Goal: Navigation & Orientation: Find specific page/section

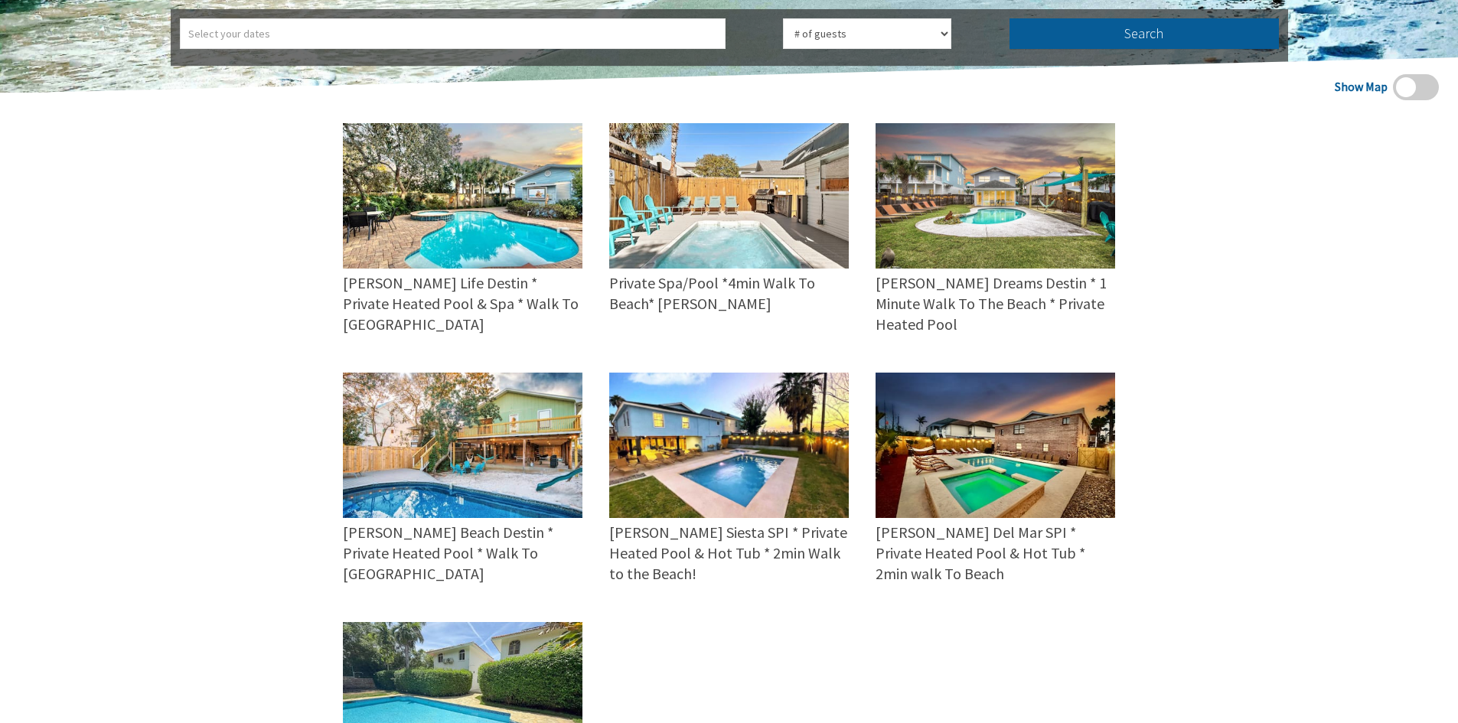
click at [1198, 487] on div "Show Map 16 guests 3 bedrooms 3 baths Zula Life Destin * Private Heated Pool & …" at bounding box center [729, 508] width 1458 height 830
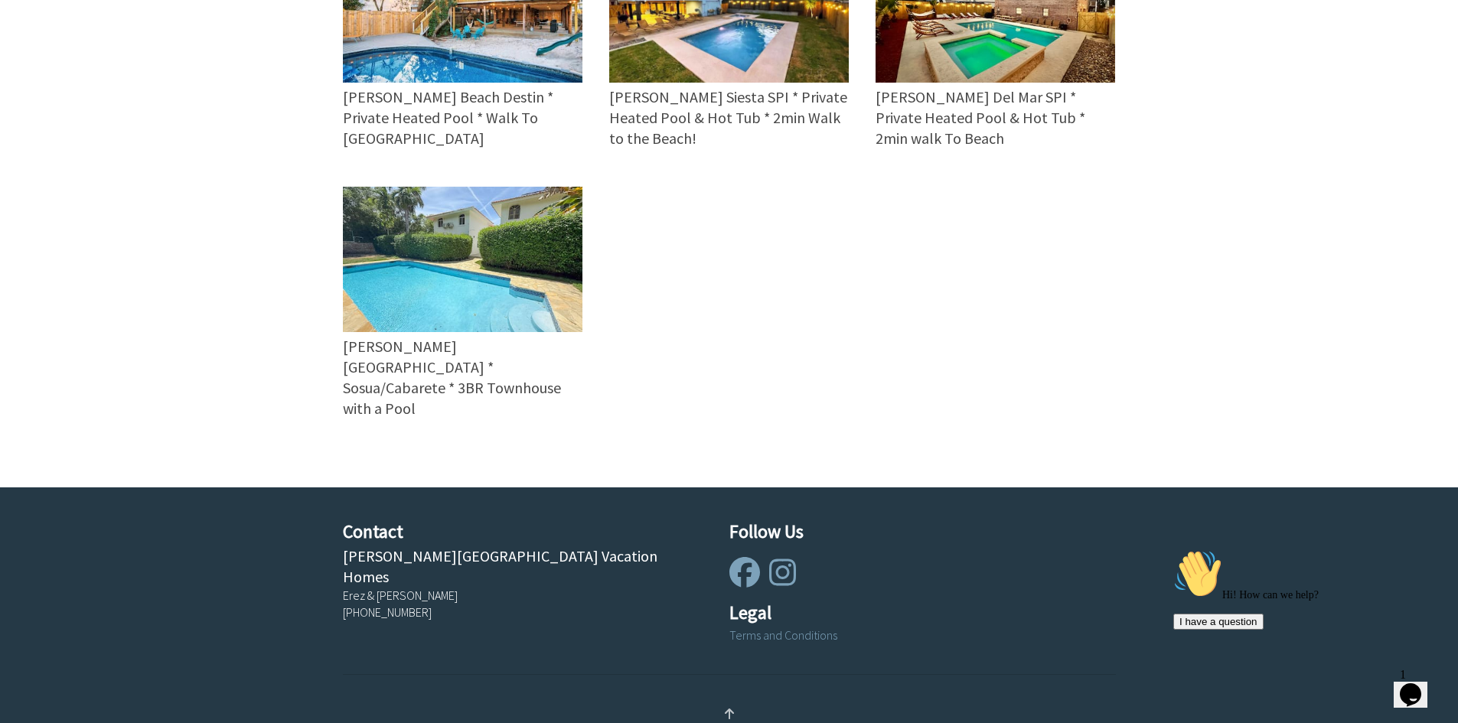
click at [1159, 327] on div "Show Map 16 guests 3 bedrooms 3 baths Zula Life Destin * Private Heated Pool & …" at bounding box center [729, 72] width 1458 height 830
click at [1031, 306] on div "16 guests 3 bedrooms 3 baths Zula Life Destin * Private Heated Pool & Spa * Wal…" at bounding box center [716, 72] width 800 height 769
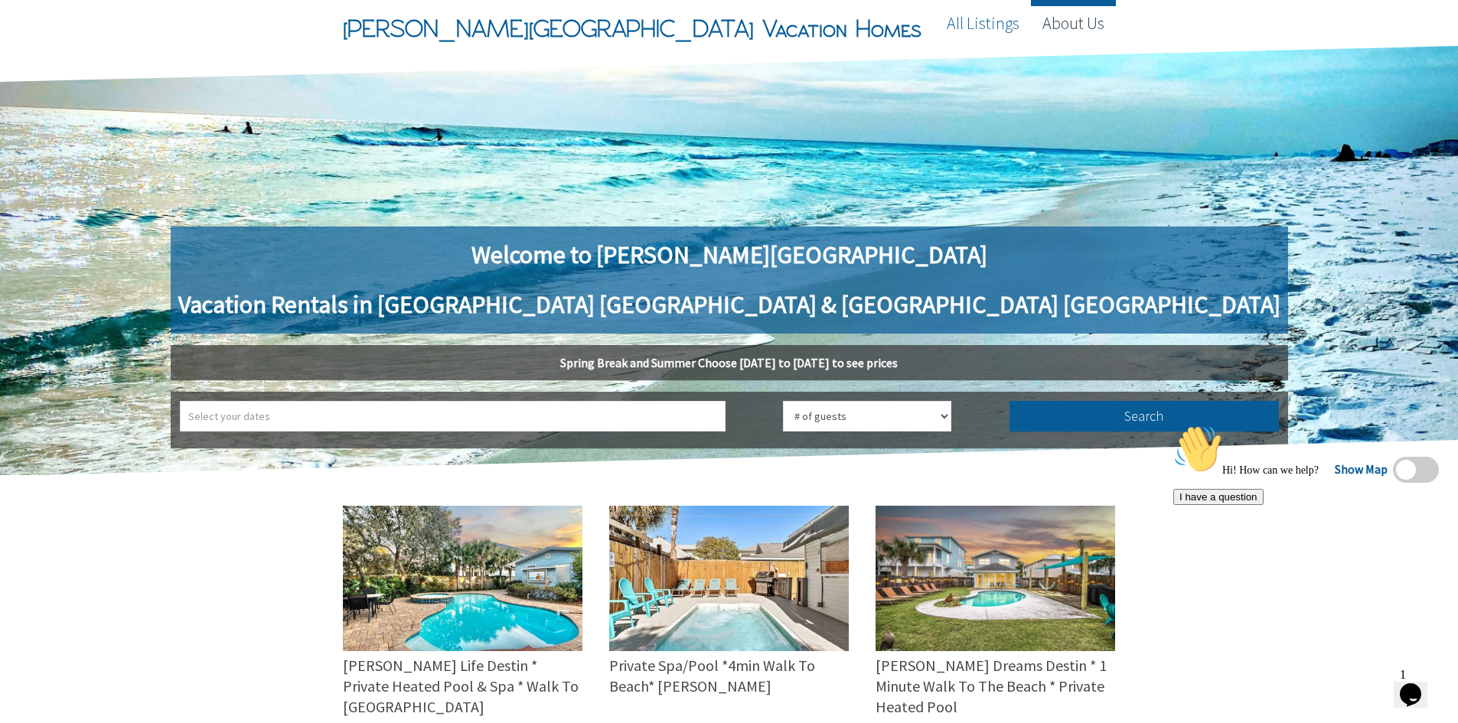
click at [1097, 27] on link "About Us" at bounding box center [1073, 23] width 85 height 46
